Goal: Navigation & Orientation: Go to known website

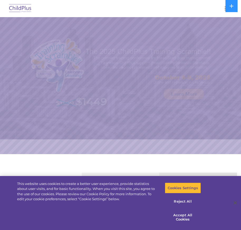
select select "MEDIUM"
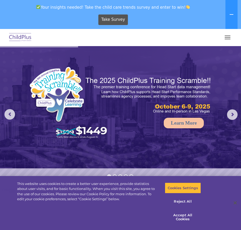
click at [226, 37] on button "button" at bounding box center [227, 37] width 11 height 8
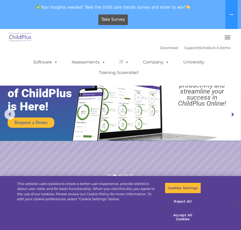
click at [224, 38] on button "button" at bounding box center [227, 37] width 11 height 8
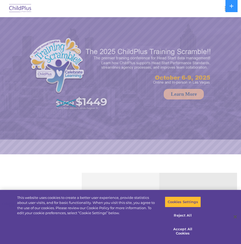
select select "MEDIUM"
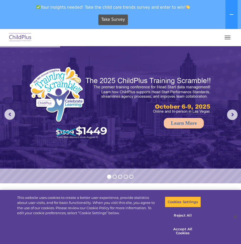
click at [226, 36] on button "button" at bounding box center [227, 37] width 11 height 8
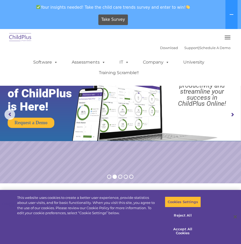
click at [234, 114] on rs-arrow at bounding box center [232, 114] width 11 height 11
